Goal: Task Accomplishment & Management: Use online tool/utility

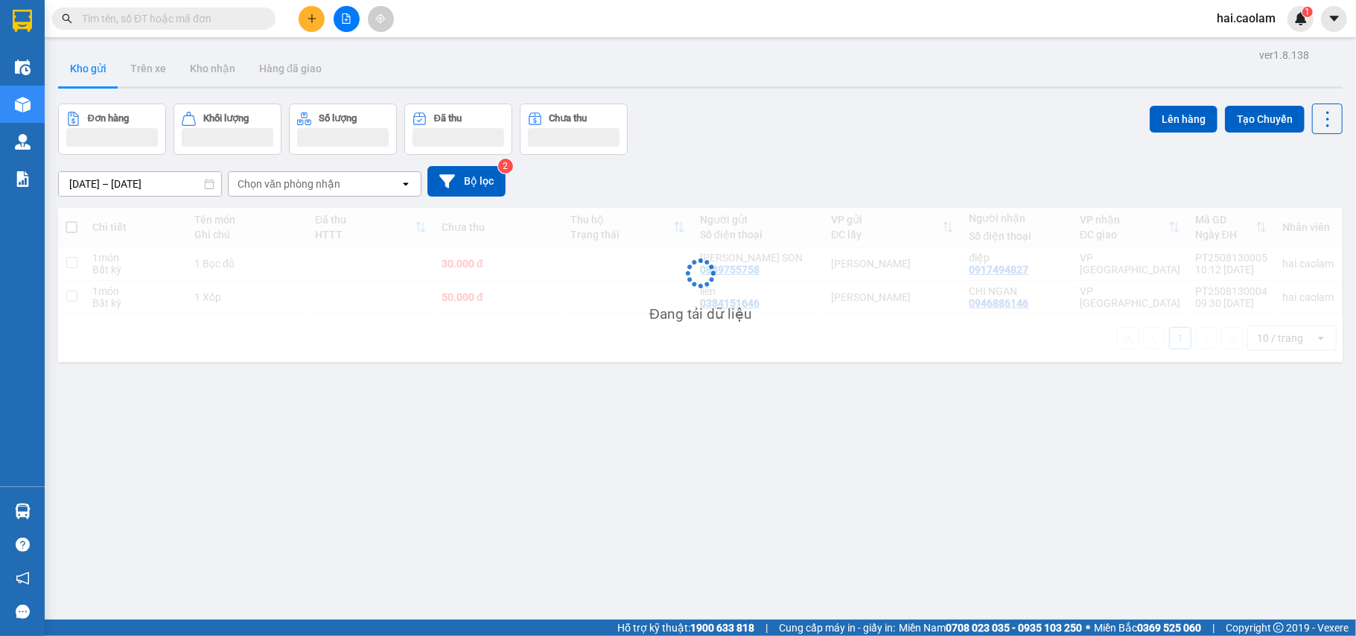
click at [180, 18] on input "text" at bounding box center [170, 18] width 176 height 16
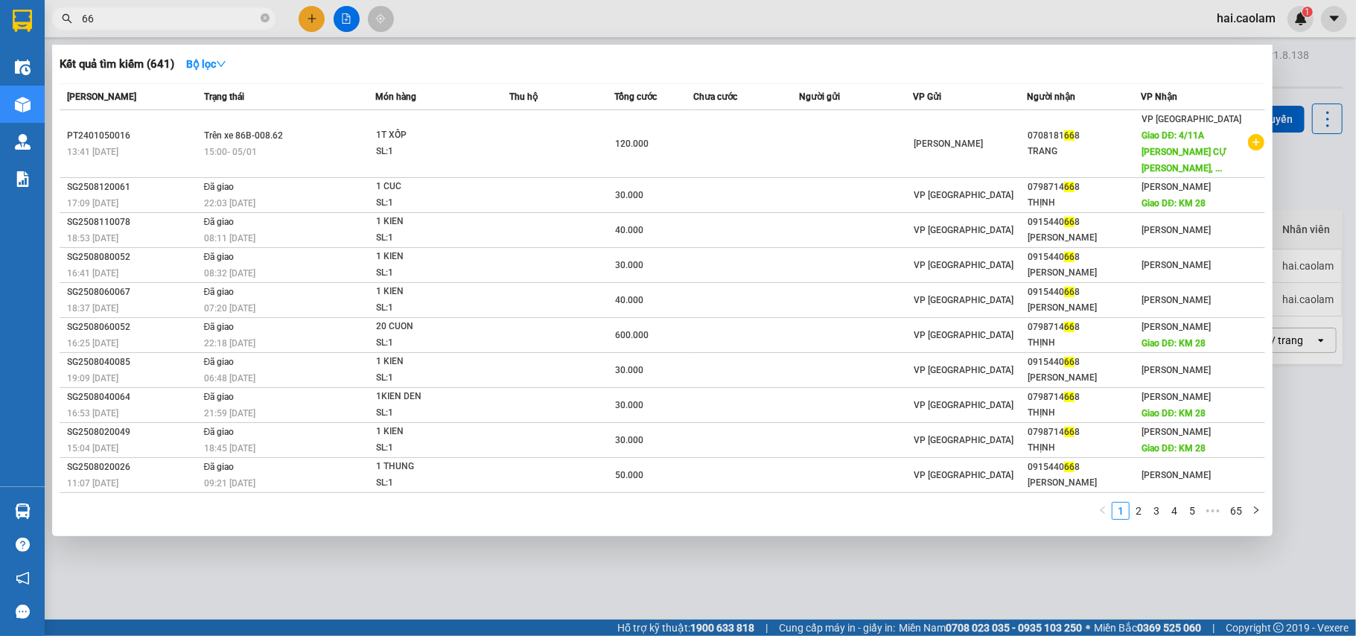
type input "6"
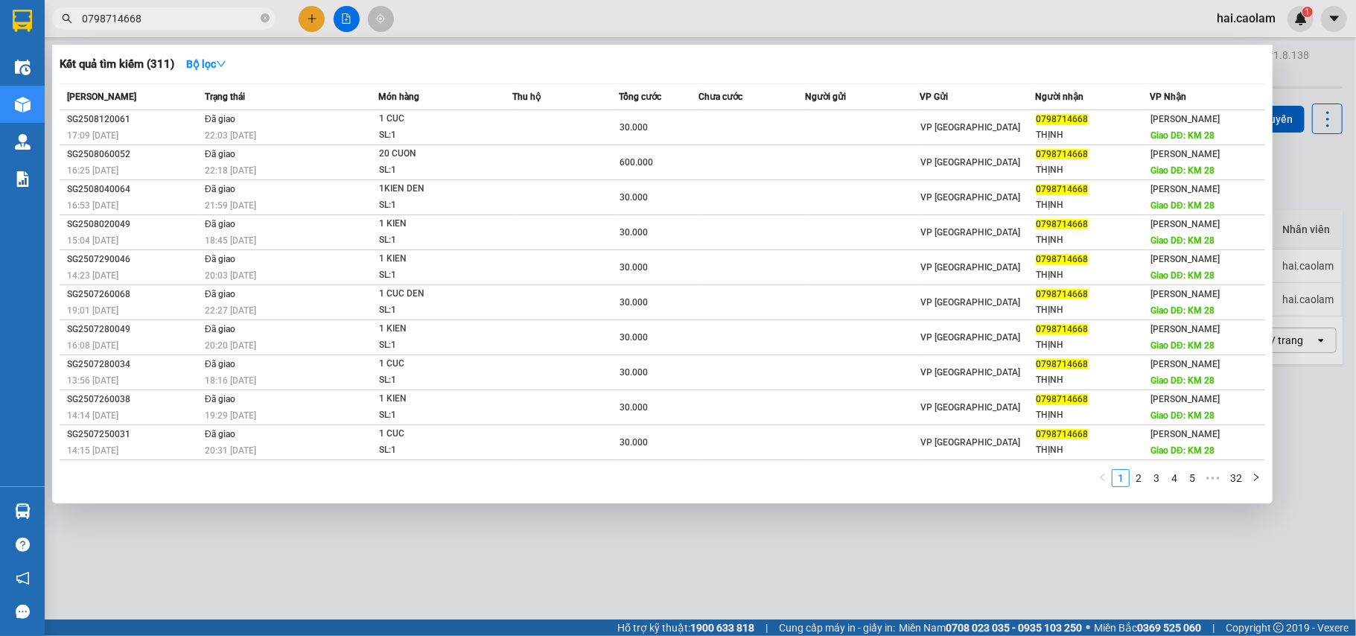
click at [158, 13] on input "0798714668" at bounding box center [170, 18] width 176 height 16
click at [159, 15] on input "0798714668" at bounding box center [170, 18] width 176 height 16
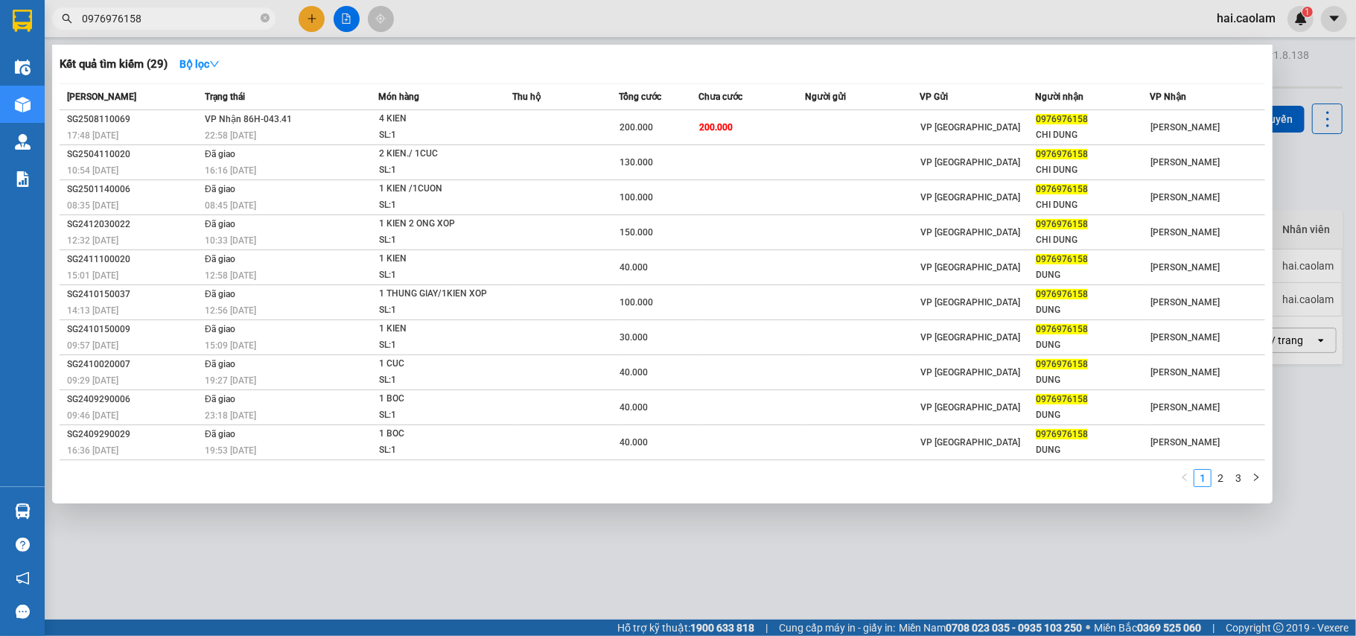
type input "0976976158"
